Goal: Navigation & Orientation: Find specific page/section

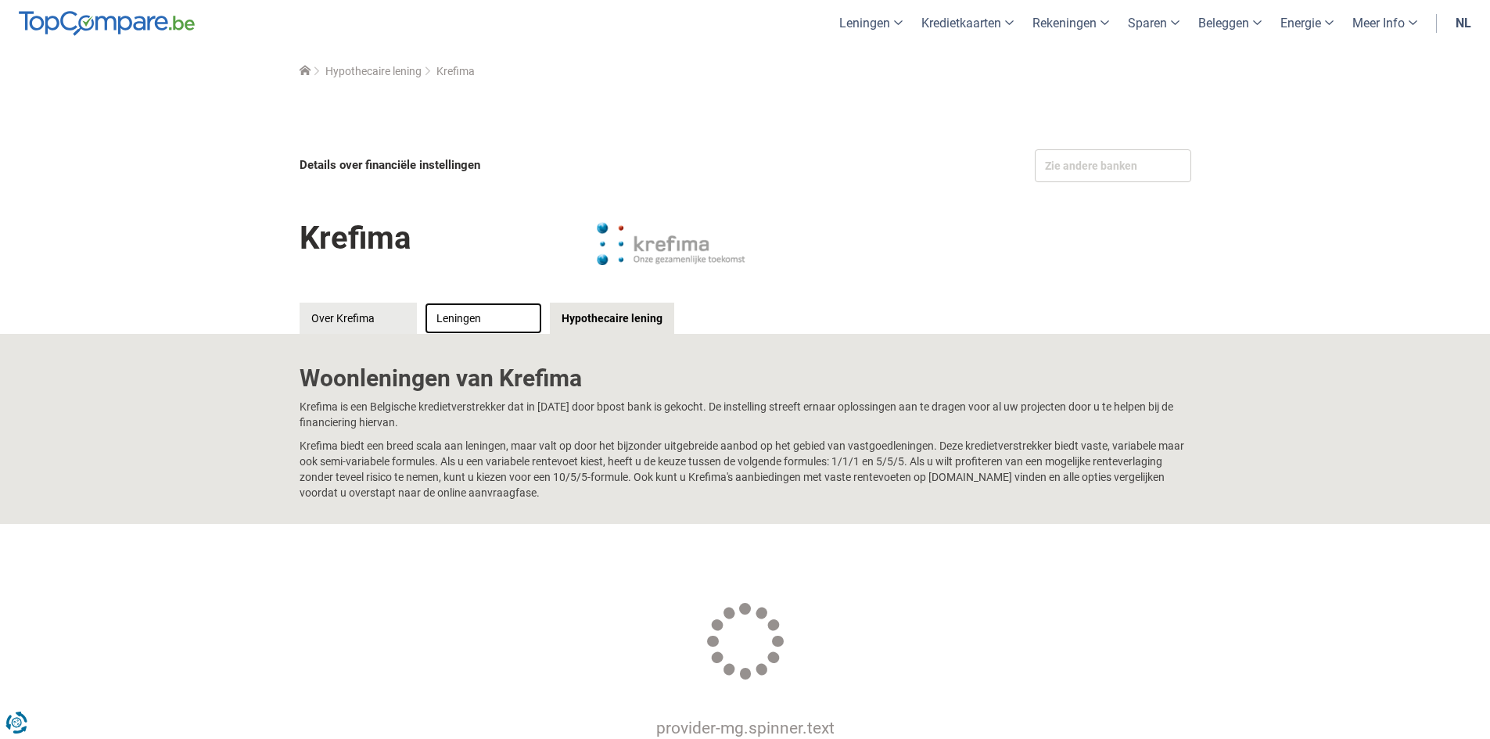
drag, startPoint x: 0, startPoint y: 0, endPoint x: 461, endPoint y: 314, distance: 557.8
click at [461, 314] on link "Leningen" at bounding box center [483, 318] width 117 height 31
